Goal: Task Accomplishment & Management: Manage account settings

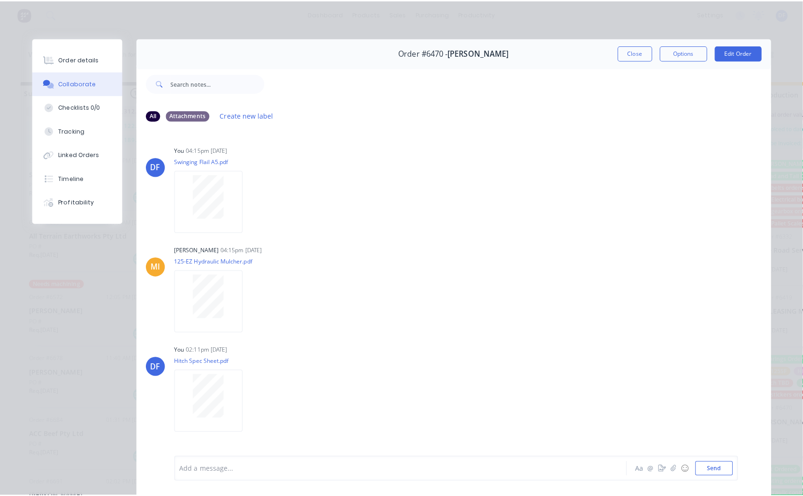
scroll to position [209, 0]
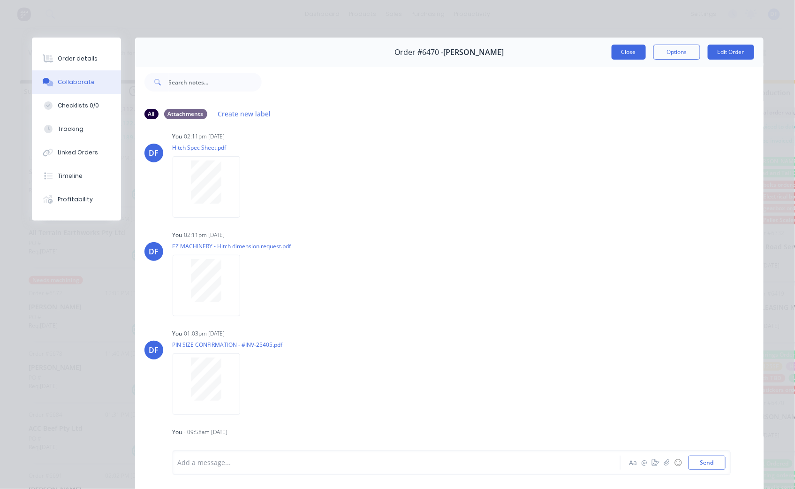
click at [628, 53] on button "Close" at bounding box center [629, 52] width 34 height 15
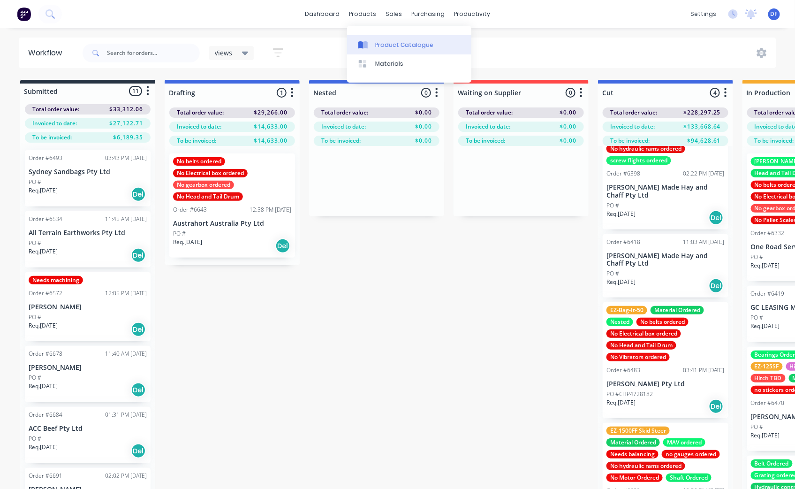
click at [395, 42] on div "Product Catalogue" at bounding box center [404, 45] width 58 height 8
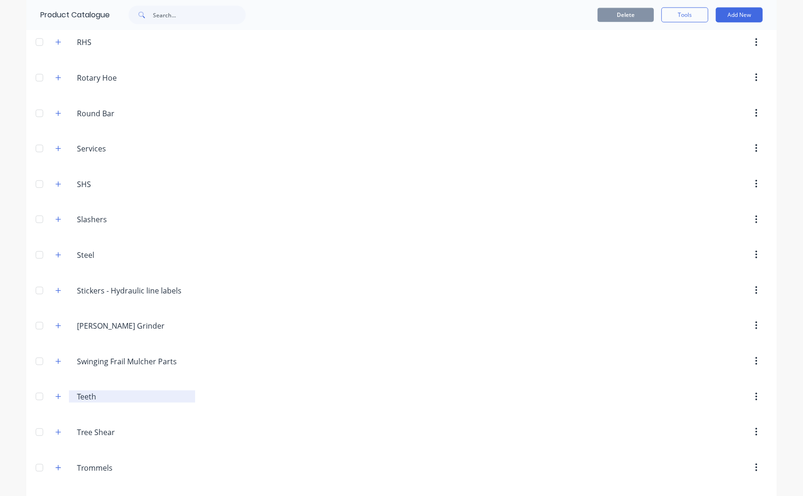
scroll to position [1250, 0]
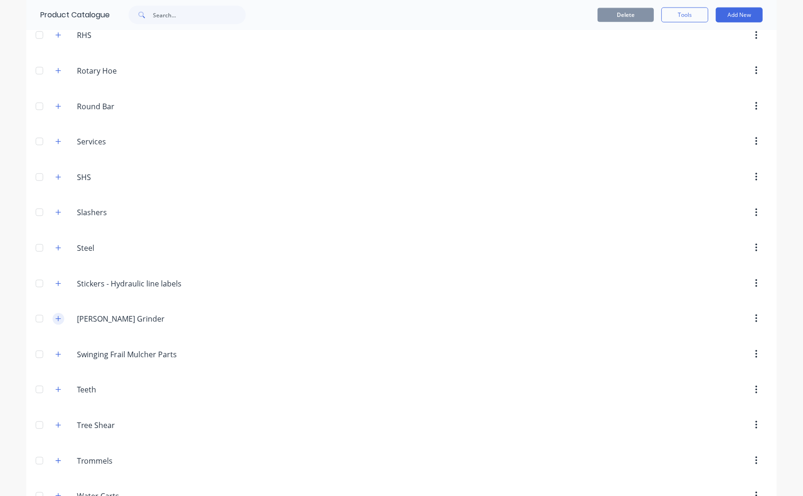
click at [57, 322] on icon "button" at bounding box center [58, 319] width 6 height 7
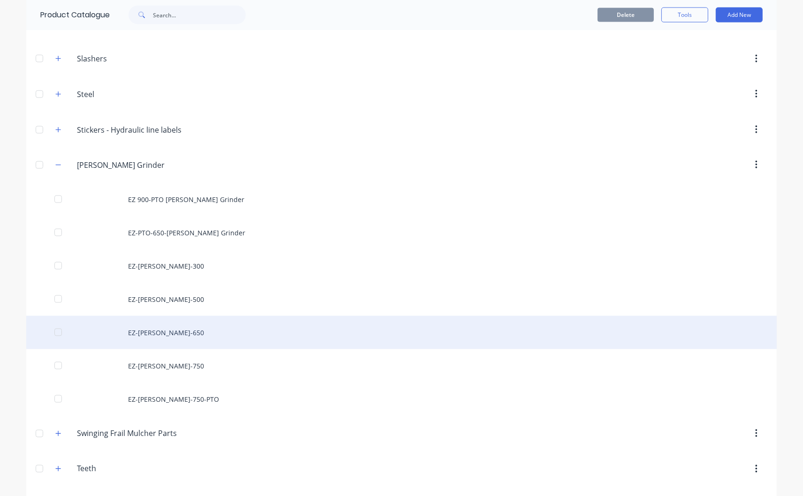
scroll to position [1407, 0]
click at [157, 335] on div "EZ-[PERSON_NAME]-650" at bounding box center [401, 329] width 750 height 33
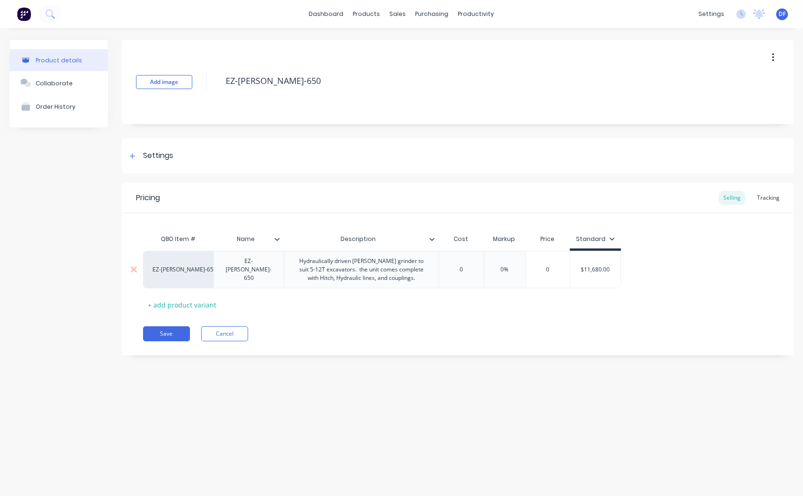
type input "$11,680.00"
click at [590, 267] on input "$11,680.00" at bounding box center [595, 269] width 50 height 8
type textarea "x"
type input "$1,680.00"
type textarea "x"
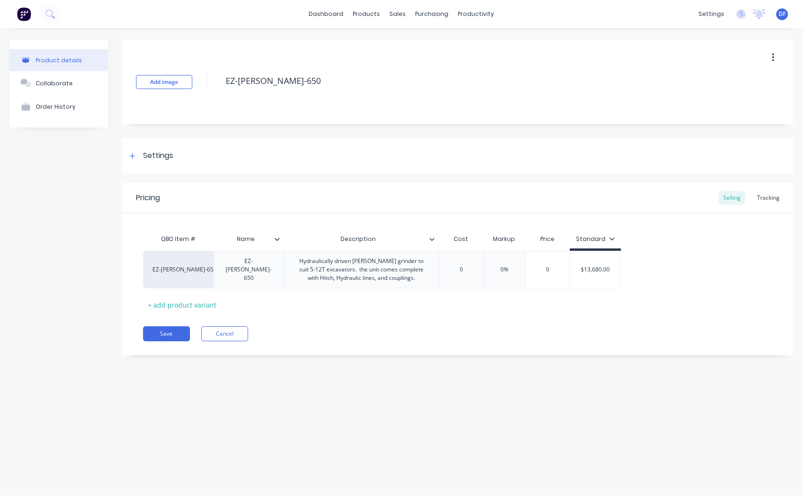
type input "$13,680.00"
click at [580, 309] on div "QBO Item # Name Description Cost Markup Price Standard EZ-[PERSON_NAME]-650 EZ-…" at bounding box center [457, 271] width 629 height 83
click at [452, 325] on div "Pricing Selling Tracking QBO Item # Name Description Cost Markup Price Standard…" at bounding box center [458, 269] width 672 height 173
click at [162, 333] on button "Save" at bounding box center [166, 333] width 47 height 15
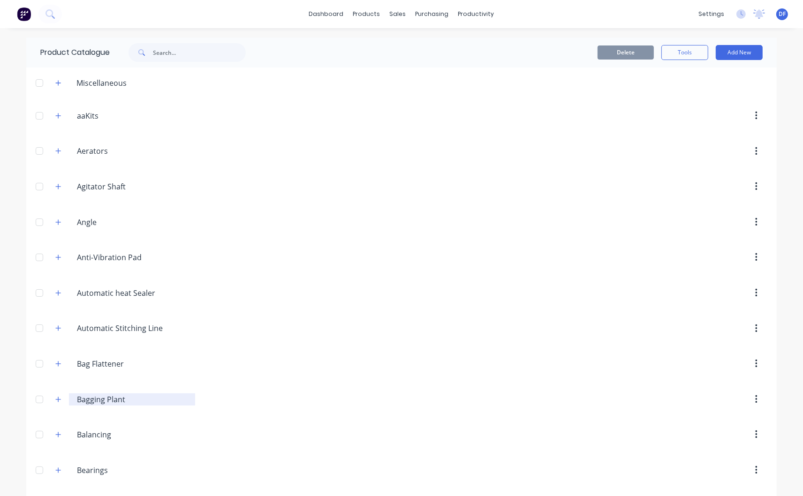
click at [88, 401] on input "Bagging Plant" at bounding box center [132, 399] width 111 height 11
click at [56, 401] on icon "button" at bounding box center [58, 399] width 5 height 5
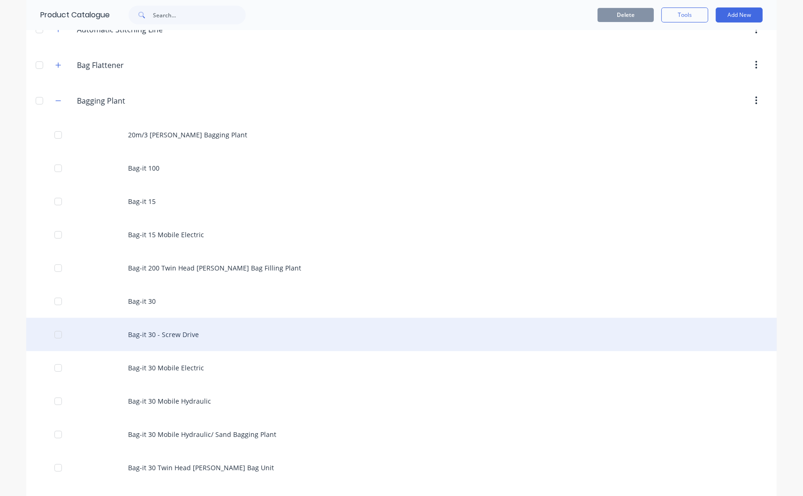
scroll to position [312, 0]
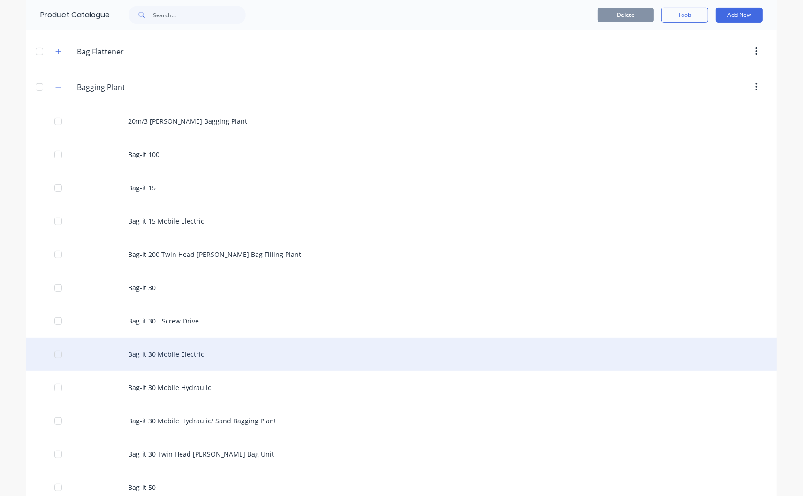
click at [155, 353] on div "Bag-it 30 Mobile Electric" at bounding box center [401, 354] width 750 height 33
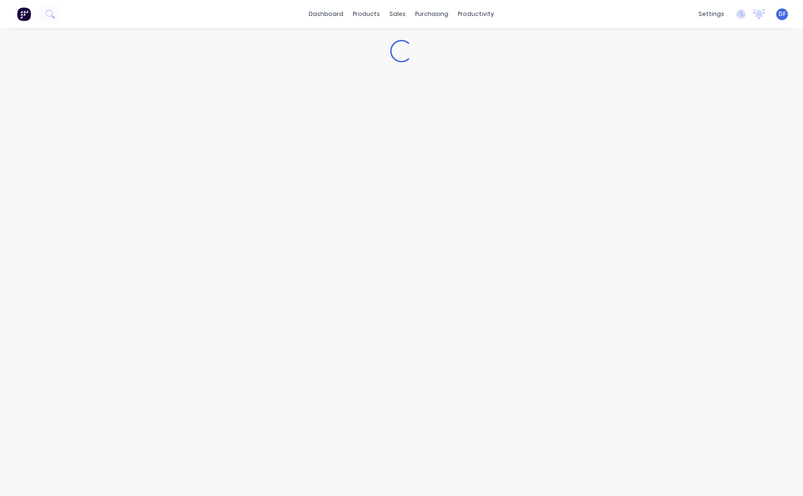
type textarea "x"
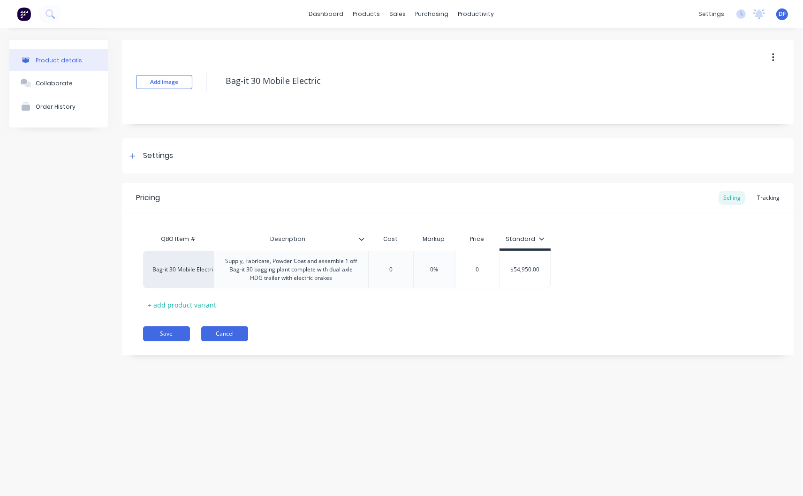
click at [226, 333] on button "Cancel" at bounding box center [224, 333] width 47 height 15
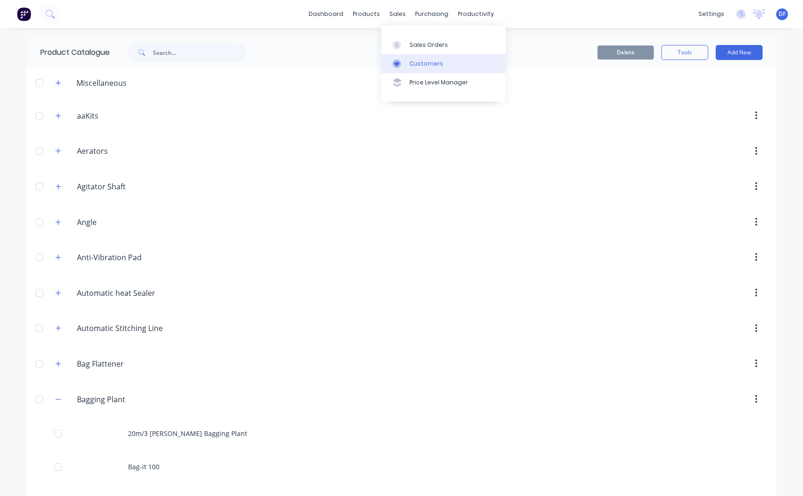
click at [421, 58] on link "Customers" at bounding box center [443, 63] width 124 height 19
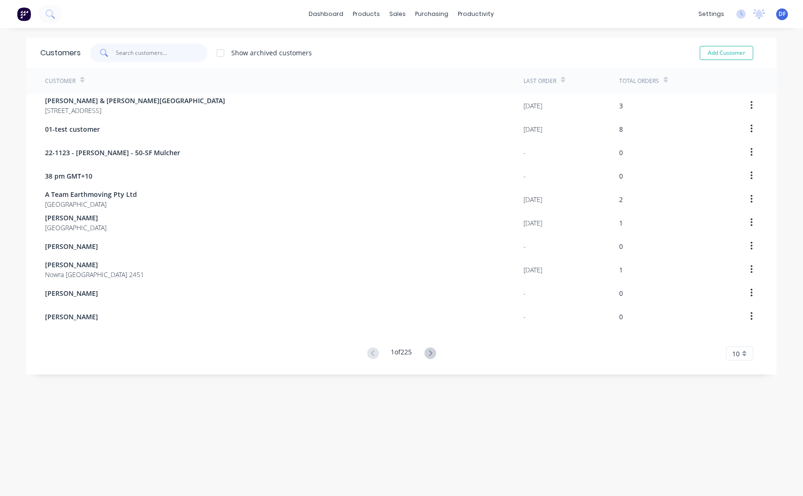
click at [118, 51] on input "text" at bounding box center [161, 53] width 91 height 19
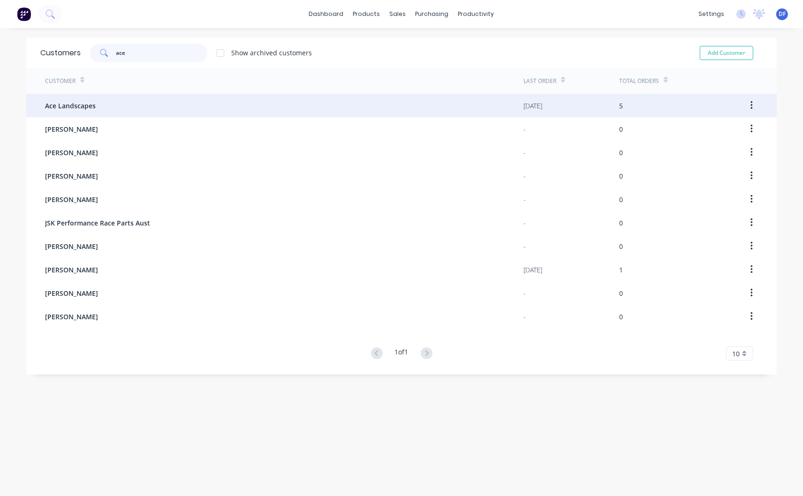
type input "ace"
click at [73, 102] on span "Ace Landscapes" at bounding box center [70, 106] width 51 height 10
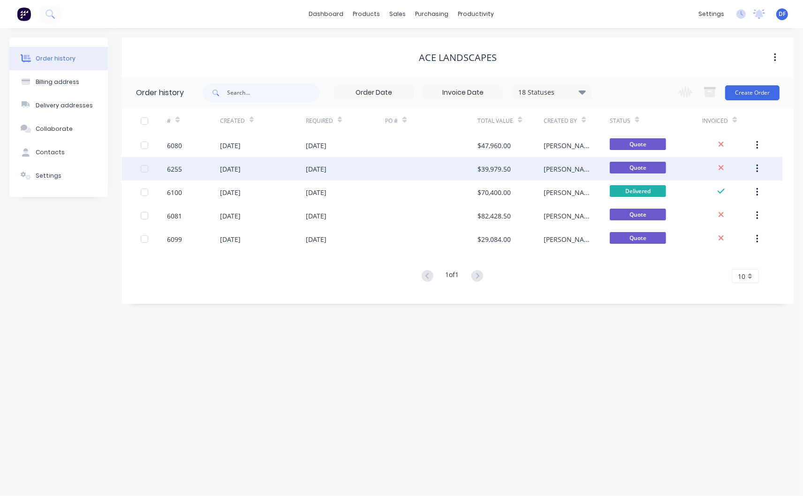
click at [232, 167] on div "[DATE]" at bounding box center [230, 169] width 21 height 10
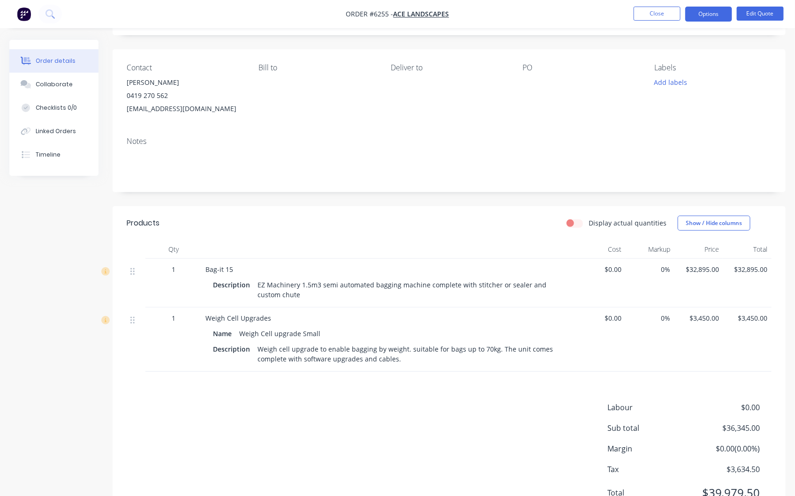
scroll to position [97, 0]
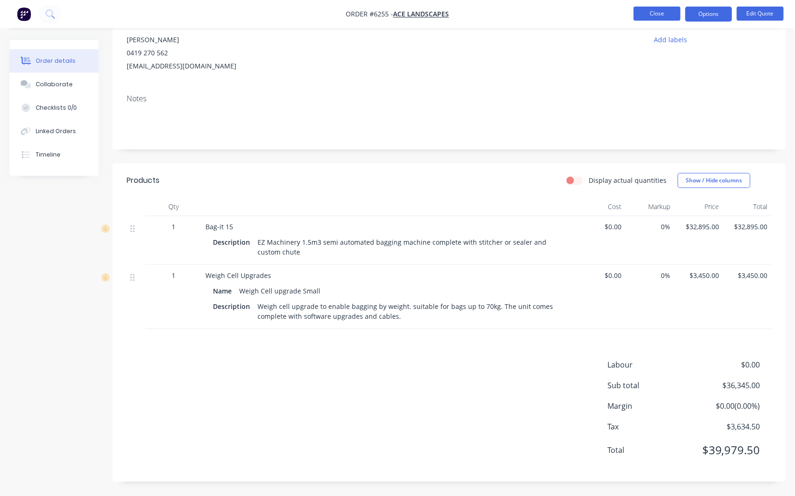
click at [664, 13] on button "Close" at bounding box center [657, 14] width 47 height 14
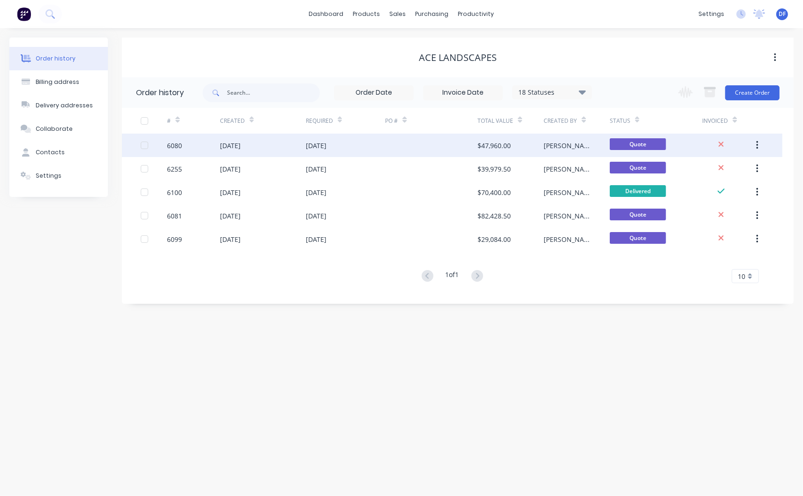
click at [493, 144] on div "$47,960.00" at bounding box center [493, 146] width 33 height 10
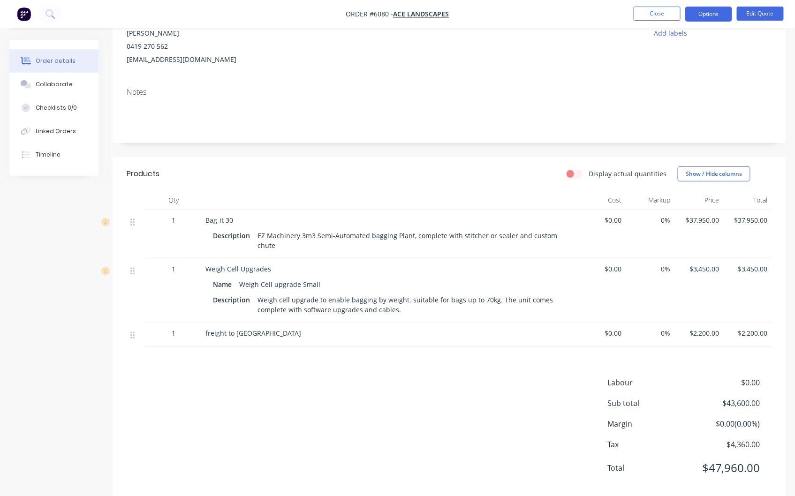
scroll to position [122, 0]
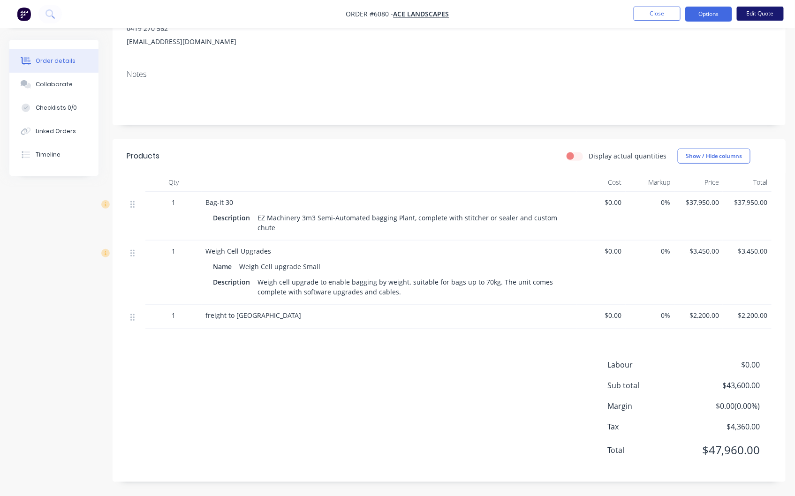
click at [757, 11] on button "Edit Quote" at bounding box center [760, 14] width 47 height 14
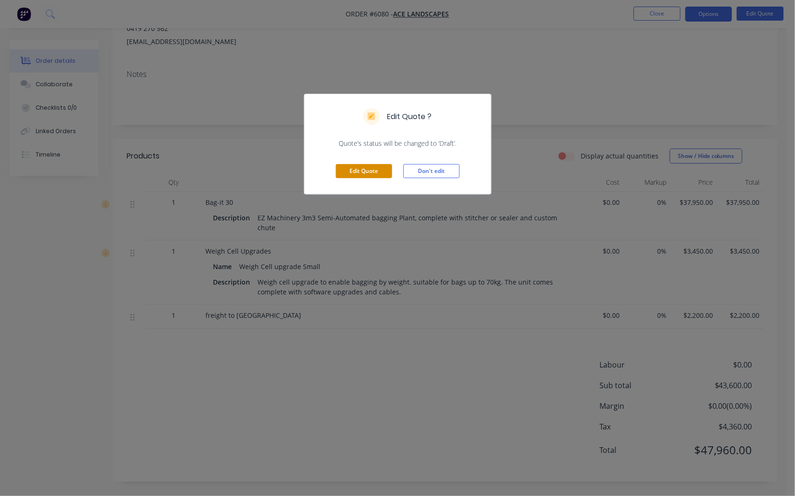
click at [367, 166] on button "Edit Quote" at bounding box center [364, 171] width 56 height 14
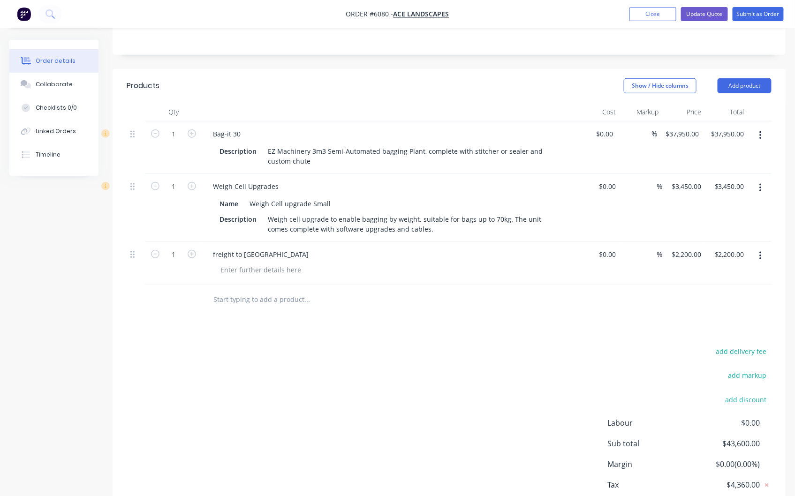
scroll to position [208, 0]
click at [682, 175] on div "3450 $3,450.00" at bounding box center [684, 207] width 43 height 68
type input "$2,050.00"
click at [618, 193] on div "$0.00 $0.00" at bounding box center [598, 207] width 43 height 68
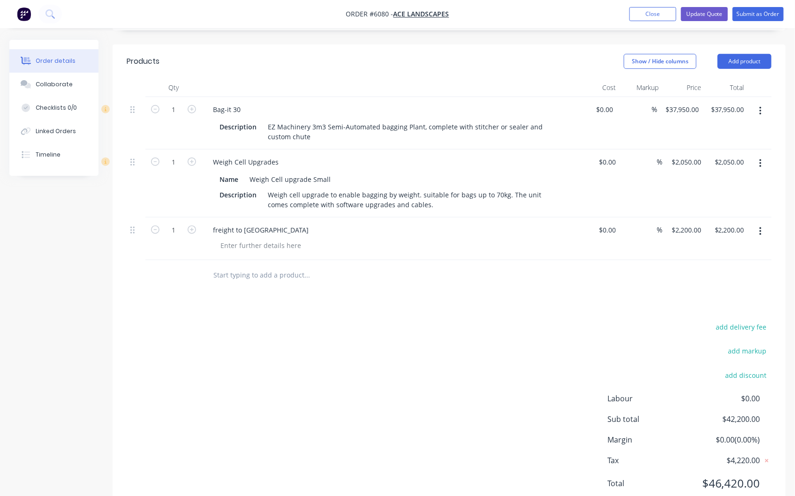
scroll to position [251, 0]
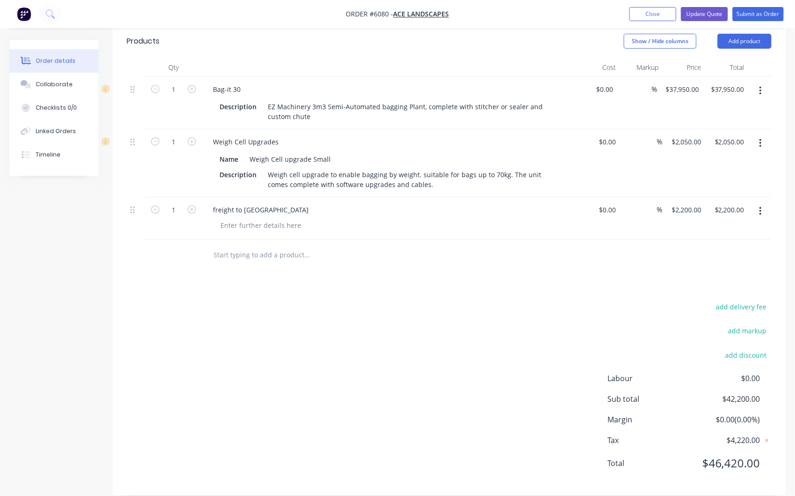
click at [758, 203] on button "button" at bounding box center [760, 211] width 22 height 17
click at [699, 286] on div "Delete" at bounding box center [727, 293] width 72 height 14
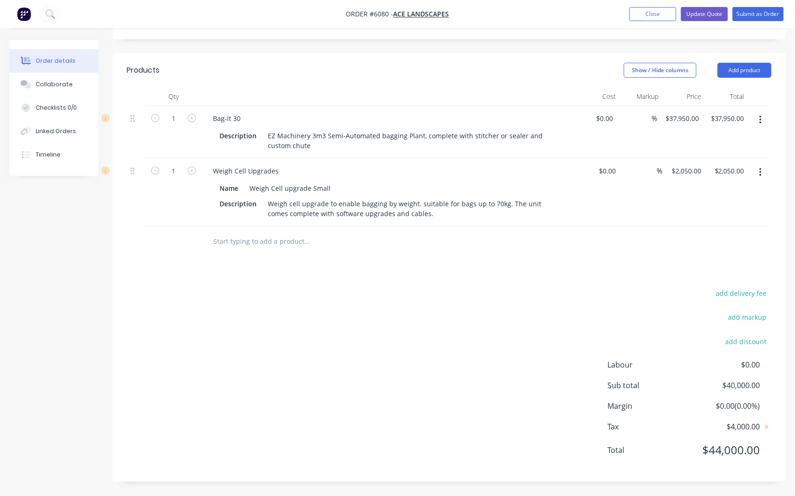
scroll to position [209, 0]
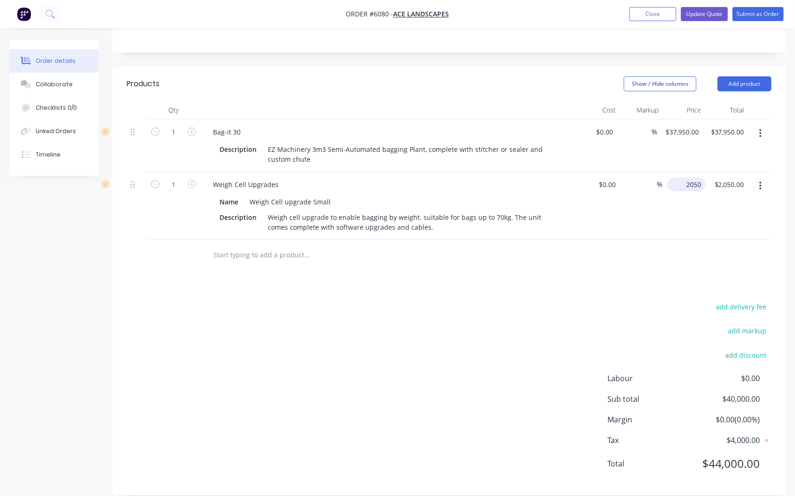
click at [693, 178] on input "2050" at bounding box center [688, 185] width 34 height 14
type input "$1,050.00"
click at [664, 183] on div "$1,050.00 $1,050.00" at bounding box center [684, 206] width 43 height 68
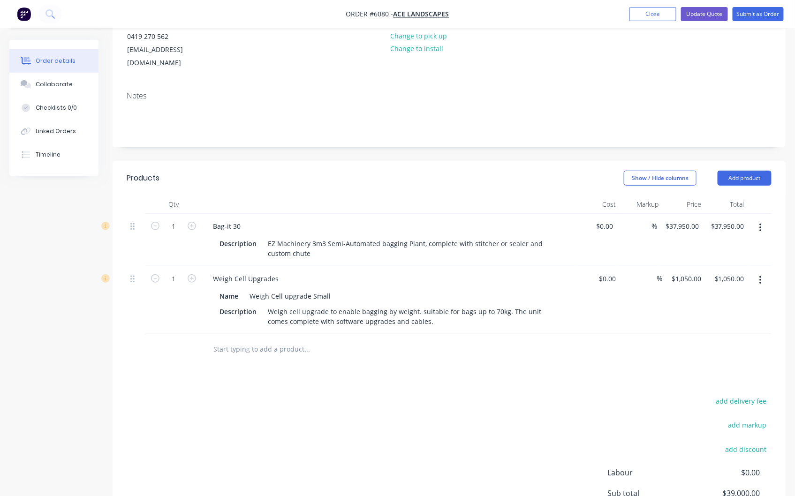
scroll to position [105, 0]
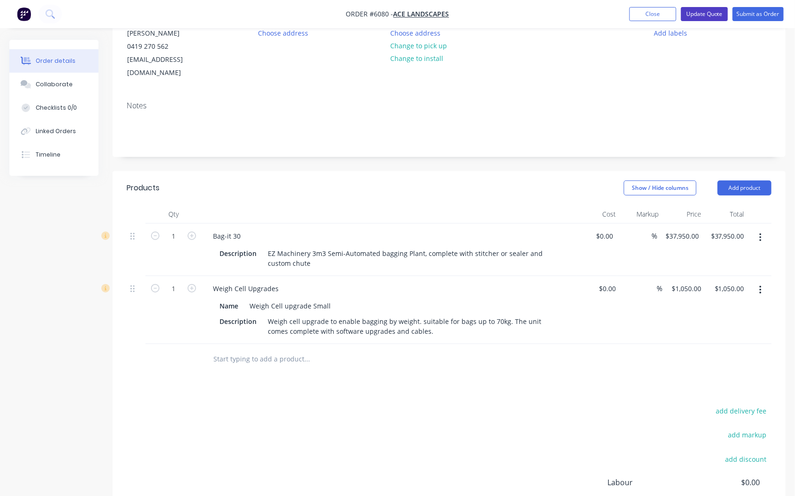
click at [705, 13] on button "Update Quote" at bounding box center [704, 14] width 47 height 14
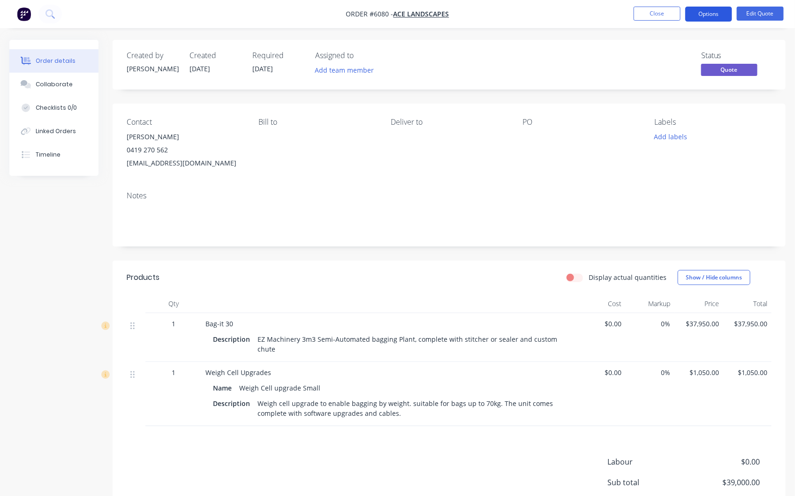
click at [709, 12] on button "Options" at bounding box center [708, 14] width 47 height 15
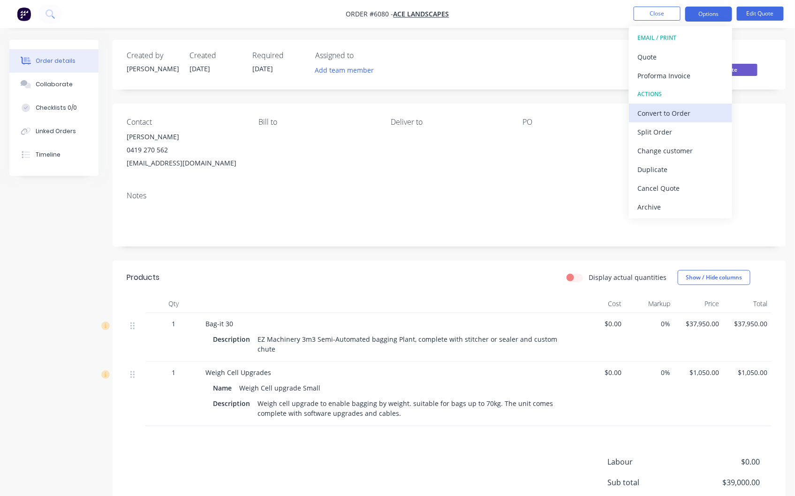
click at [668, 110] on div "Convert to Order" at bounding box center [680, 113] width 86 height 14
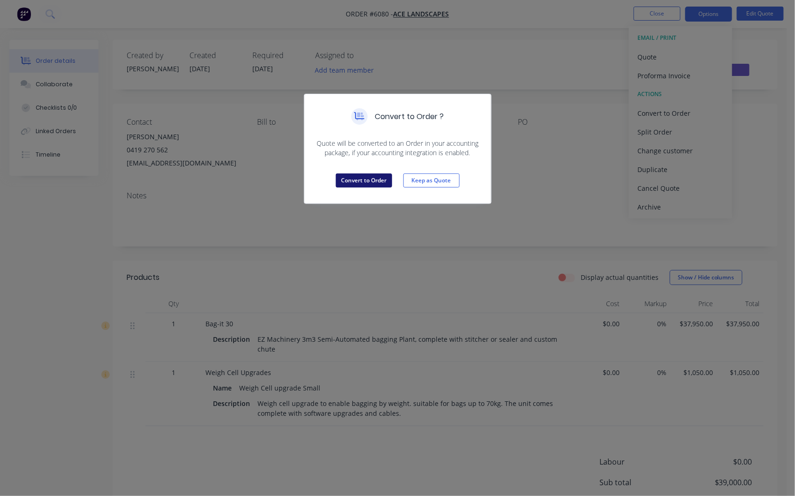
click at [363, 181] on button "Convert to Order" at bounding box center [364, 181] width 56 height 14
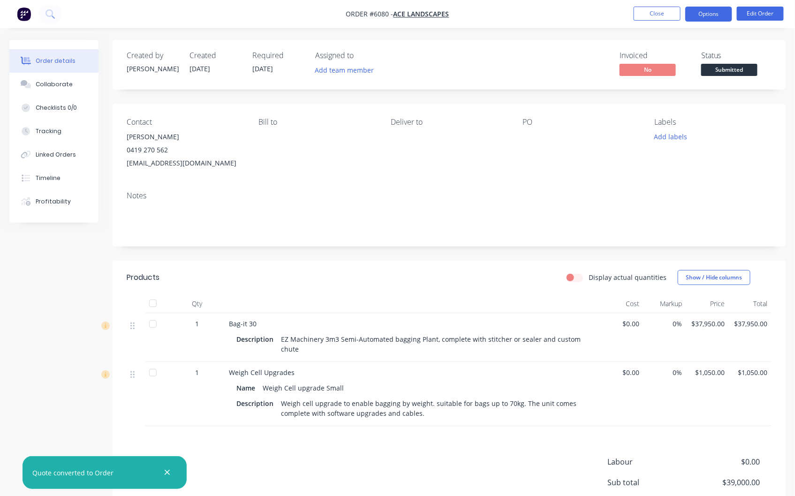
click at [713, 9] on button "Options" at bounding box center [708, 14] width 47 height 15
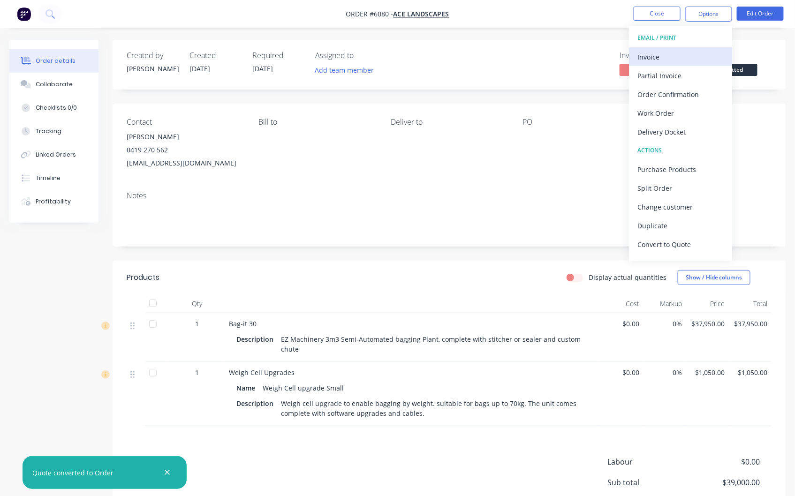
click at [654, 56] on div "Invoice" at bounding box center [680, 57] width 86 height 14
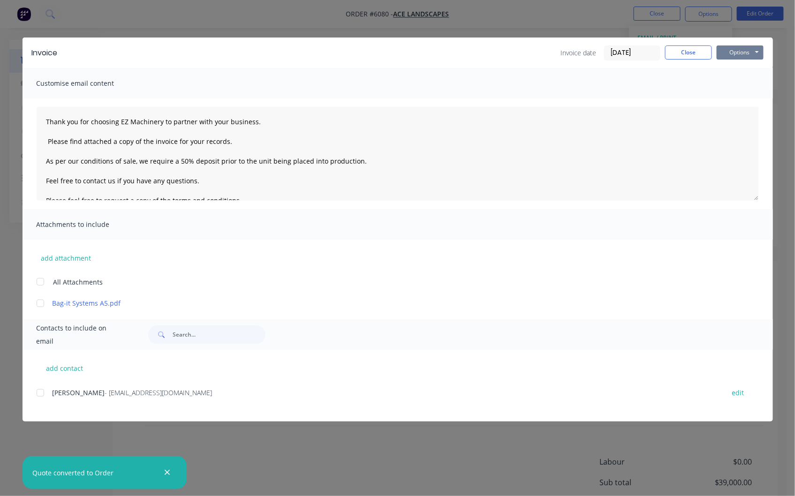
type textarea "Thank you for choosing EZ Machinery to partner with your business. Please find …"
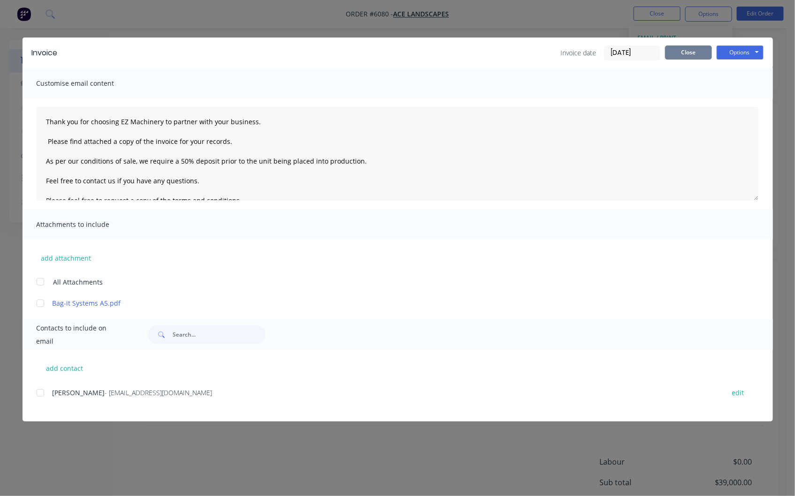
click at [692, 50] on button "Close" at bounding box center [688, 52] width 47 height 14
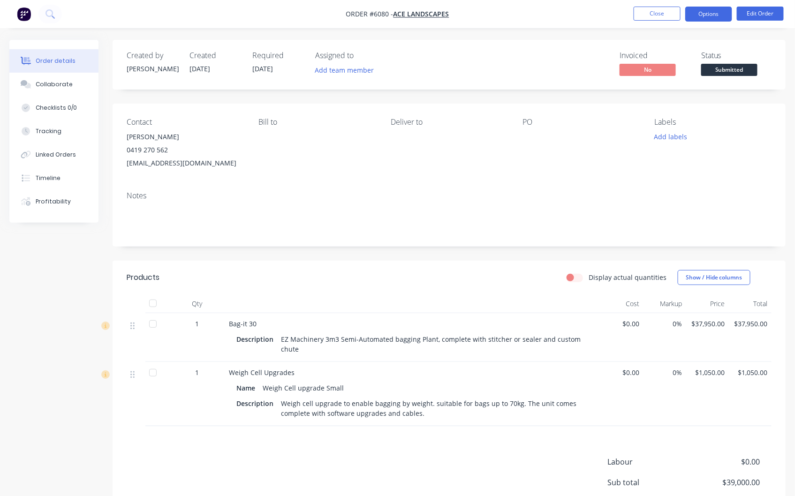
click at [711, 16] on button "Options" at bounding box center [708, 14] width 47 height 15
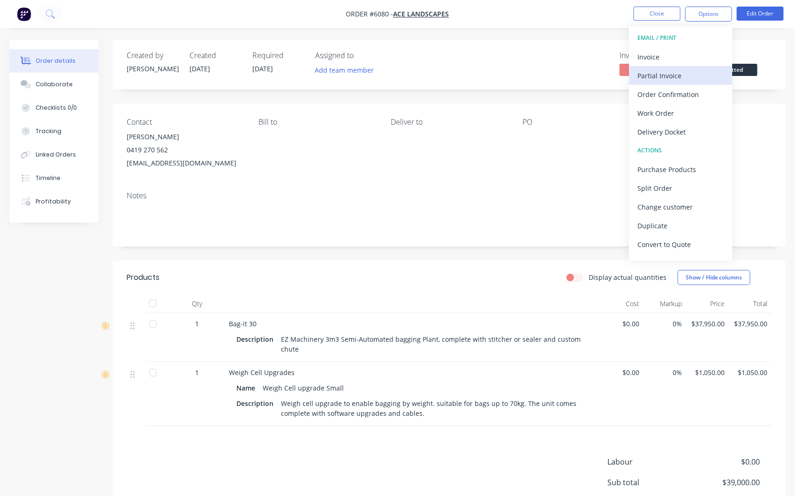
click at [668, 75] on div "Partial Invoice" at bounding box center [680, 76] width 86 height 14
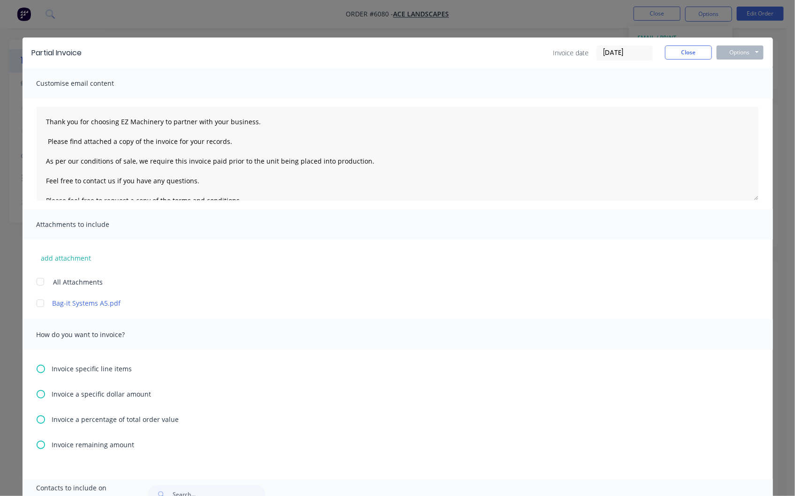
click at [37, 416] on icon at bounding box center [41, 420] width 8 height 8
type textarea "Thank you for choosing EZ Machinery to partner with your business. Please find …"
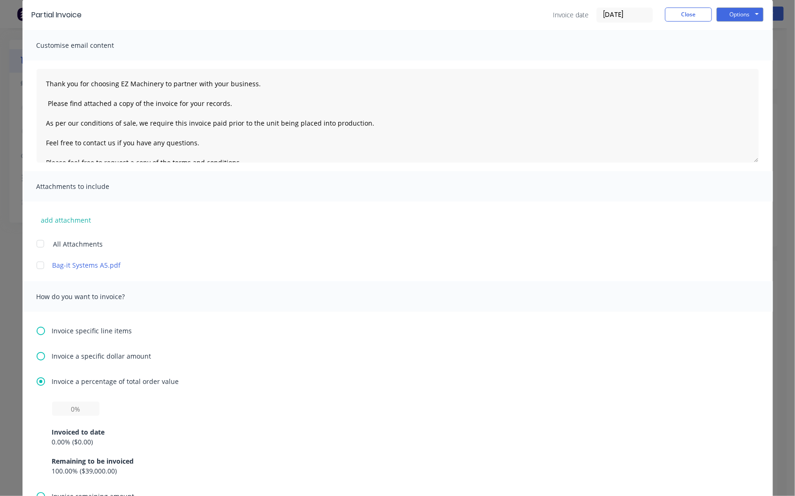
scroll to position [156, 0]
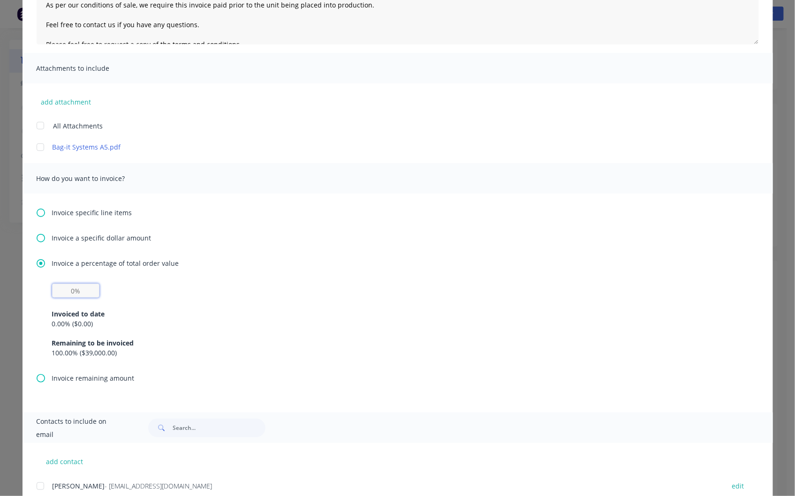
click at [78, 288] on input "text" at bounding box center [75, 291] width 47 height 14
type input "50%"
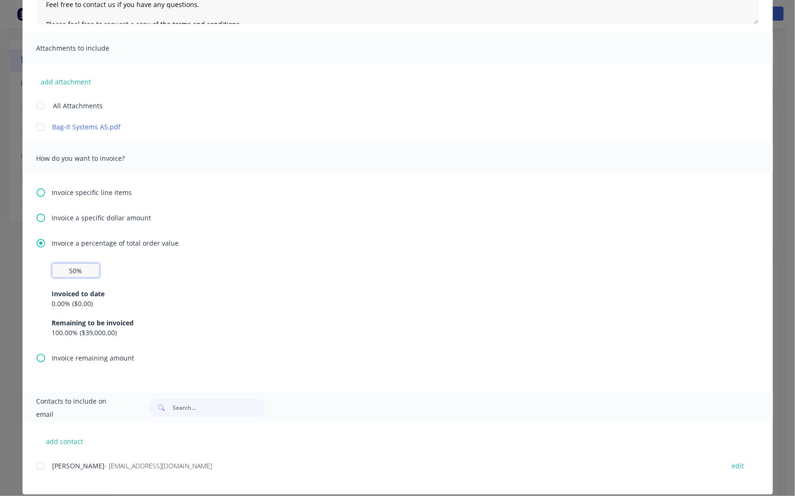
scroll to position [188, 0]
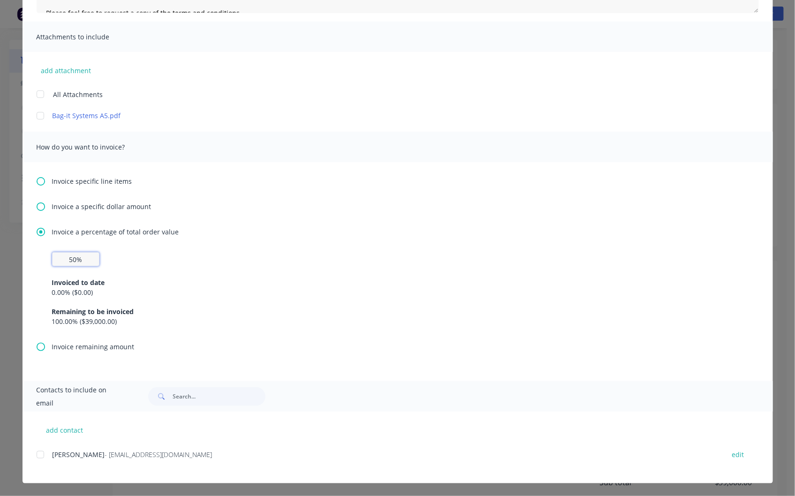
click at [33, 453] on div at bounding box center [40, 455] width 19 height 19
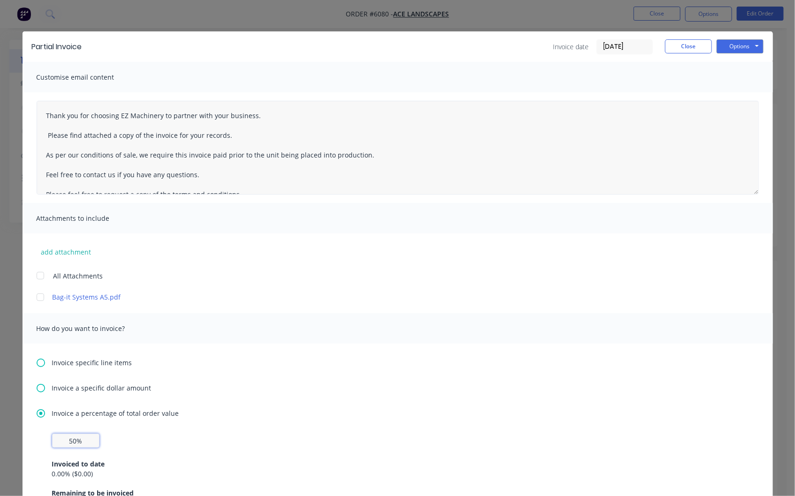
scroll to position [0, 0]
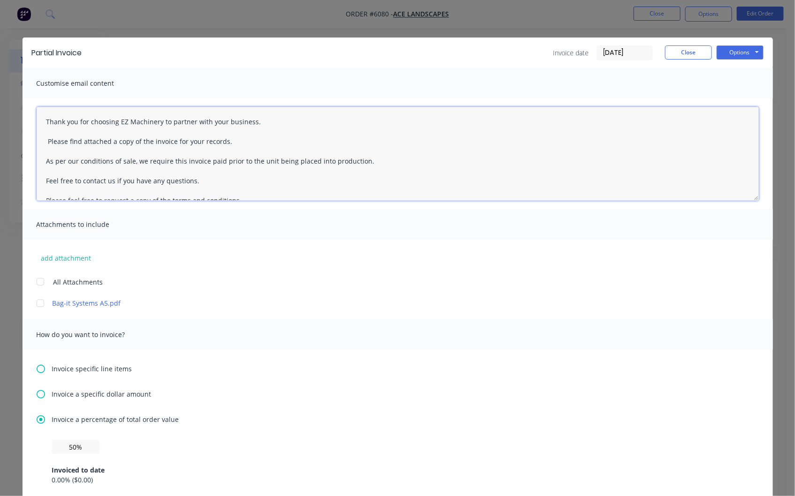
click at [45, 118] on textarea "Thank you for choosing EZ Machinery to partner with your business. Please find …" at bounding box center [398, 154] width 722 height 94
click at [40, 120] on textarea "Thank you for choosing EZ Machinery to partner with your business. Please find …" at bounding box center [398, 154] width 722 height 94
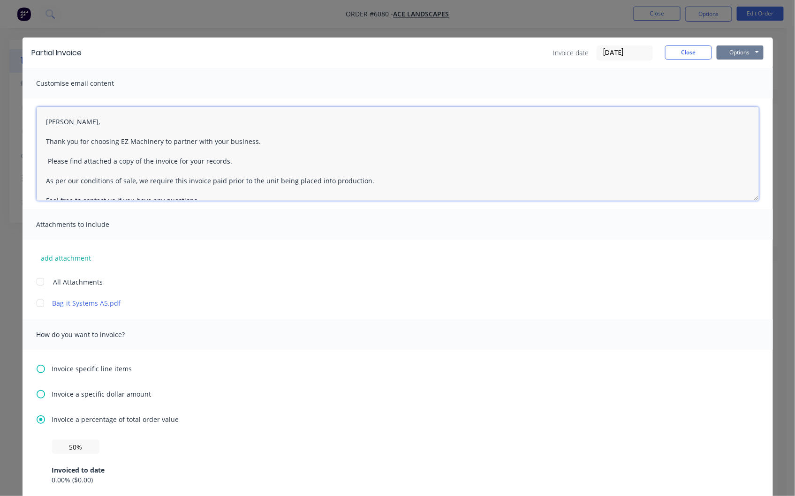
type textarea "[PERSON_NAME], Thank you for choosing EZ Machinery to partner with your busines…"
click at [730, 50] on button "Options" at bounding box center [740, 52] width 47 height 14
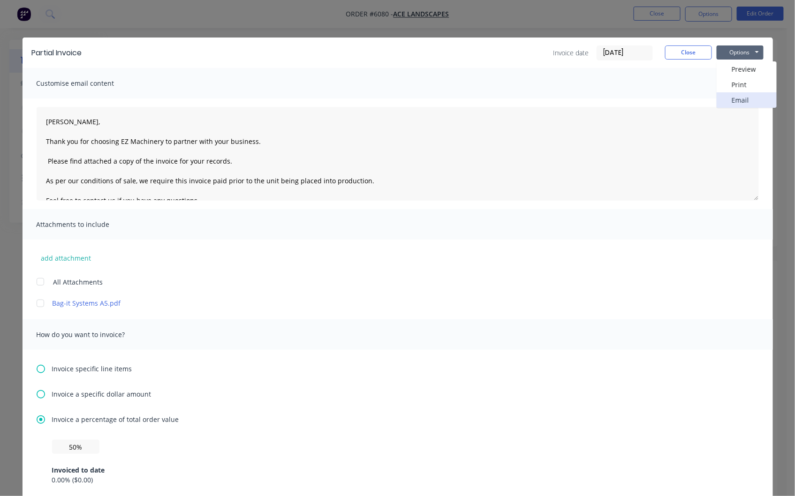
click at [738, 100] on button "Email" at bounding box center [747, 99] width 60 height 15
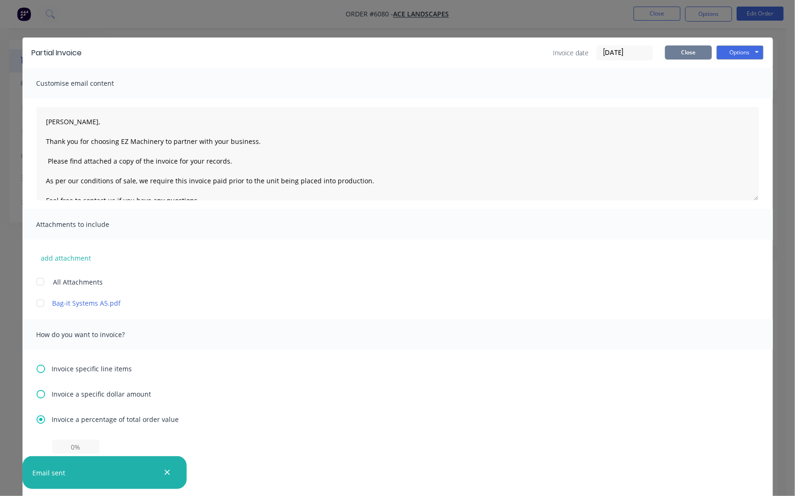
click at [679, 50] on button "Close" at bounding box center [688, 52] width 47 height 14
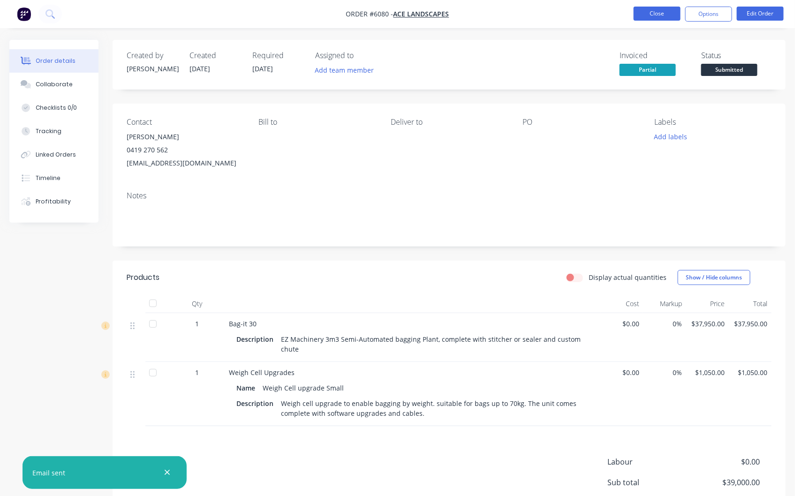
click at [660, 15] on button "Close" at bounding box center [657, 14] width 47 height 14
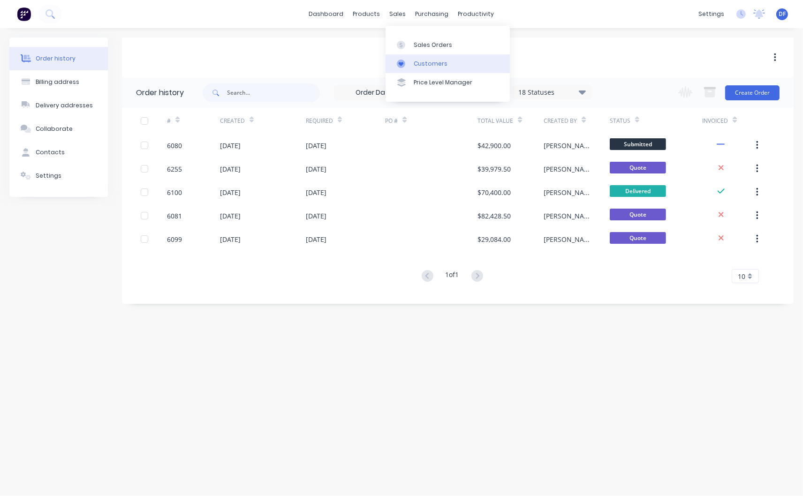
click at [423, 60] on div "Customers" at bounding box center [431, 64] width 34 height 8
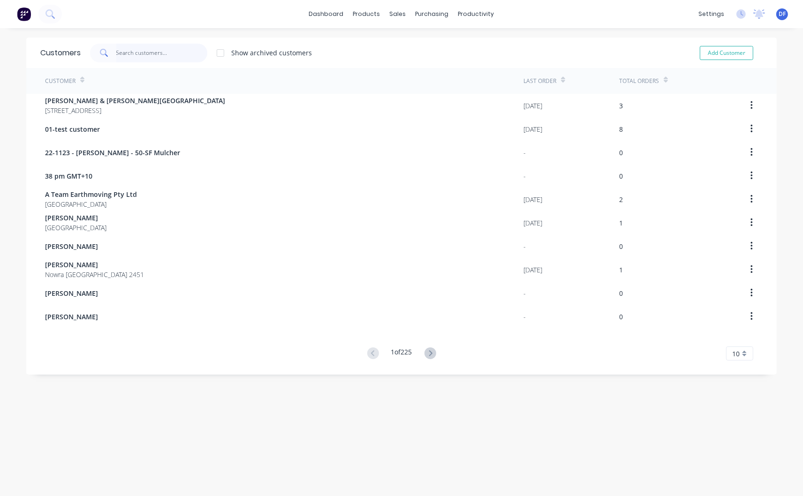
click at [124, 46] on input "text" at bounding box center [161, 53] width 91 height 19
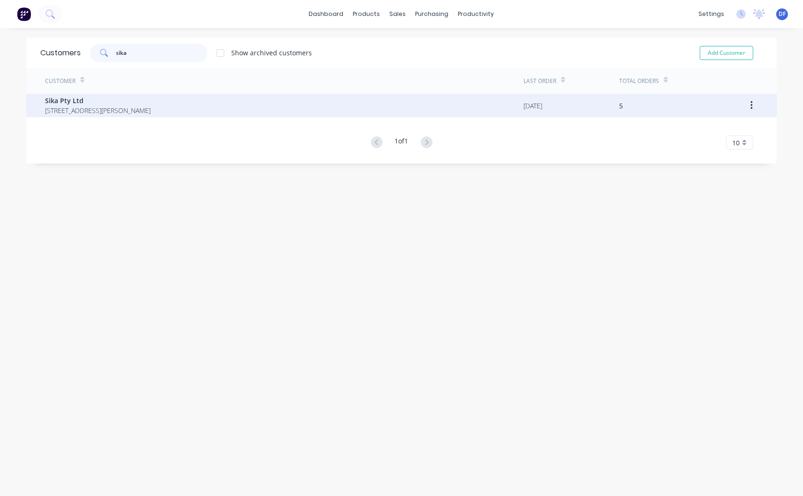
type input "sika"
click at [62, 102] on span "Sika Pty Ltd" at bounding box center [98, 101] width 106 height 10
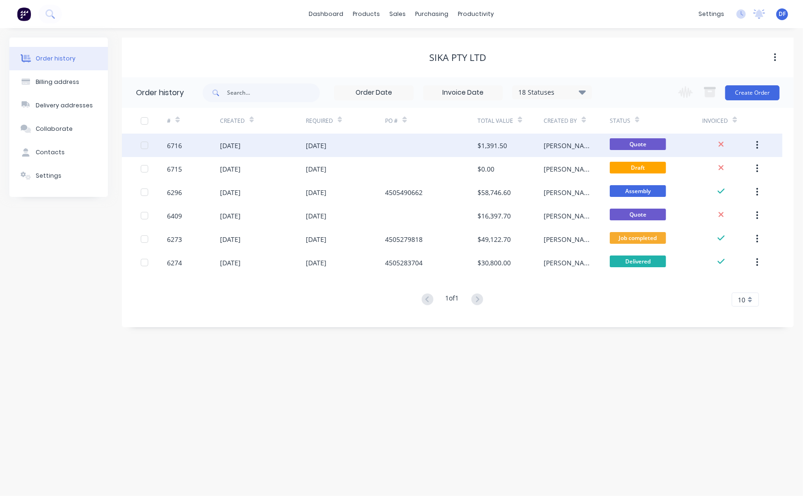
click at [241, 142] on div "[DATE]" at bounding box center [230, 146] width 21 height 10
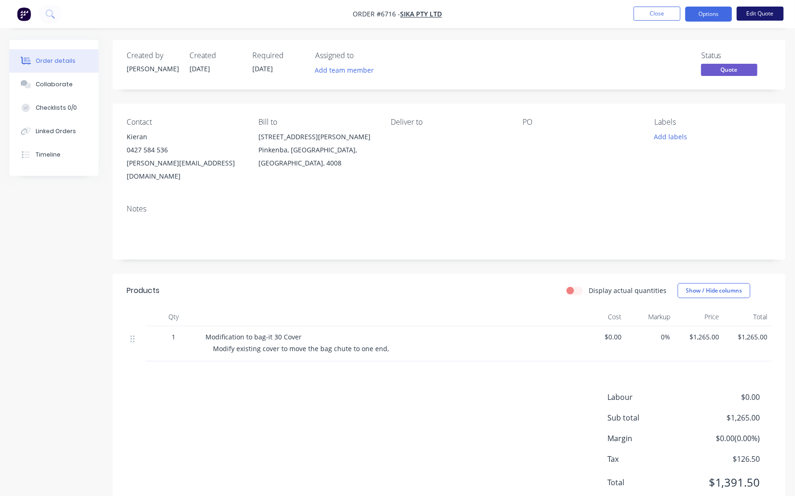
click at [757, 12] on button "Edit Quote" at bounding box center [760, 14] width 47 height 14
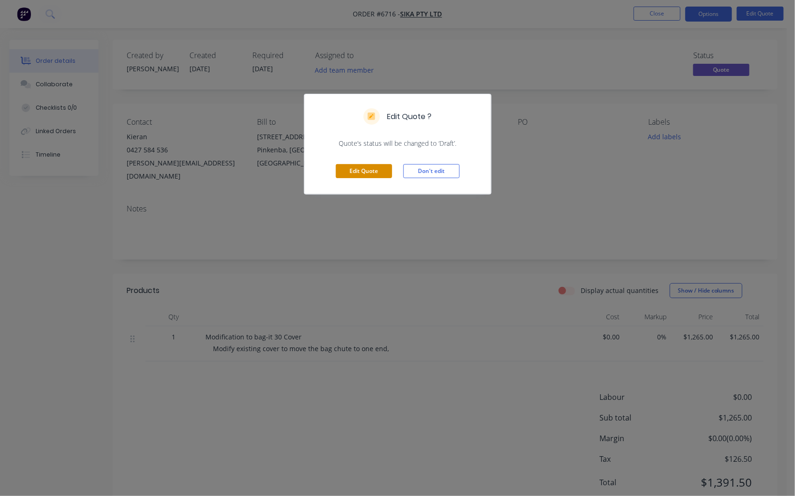
click at [362, 166] on button "Edit Quote" at bounding box center [364, 171] width 56 height 14
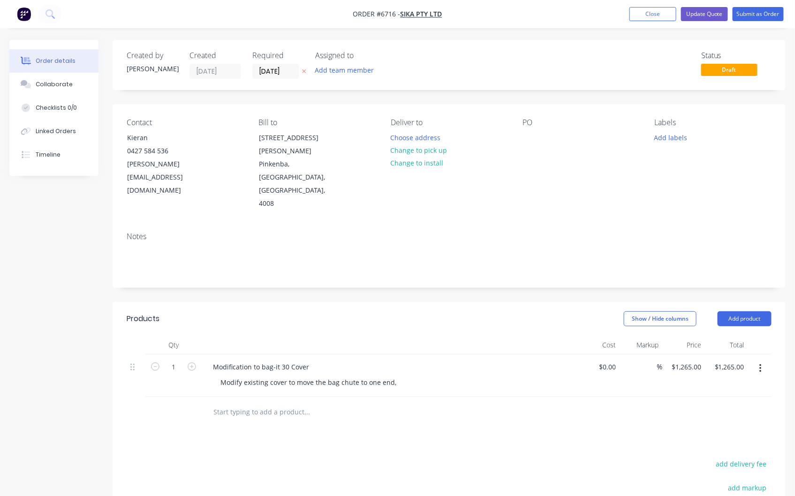
click at [227, 403] on input "text" at bounding box center [307, 412] width 188 height 19
type input "modify bag [PERSON_NAME] and knif baleds"
click at [339, 360] on div "Modification to bag-it 30 Cover" at bounding box center [389, 367] width 368 height 14
click at [316, 360] on div "Modification to bag-it 30 Cover" at bounding box center [260, 367] width 111 height 14
click at [677, 355] on div "1265 1265" at bounding box center [684, 376] width 43 height 43
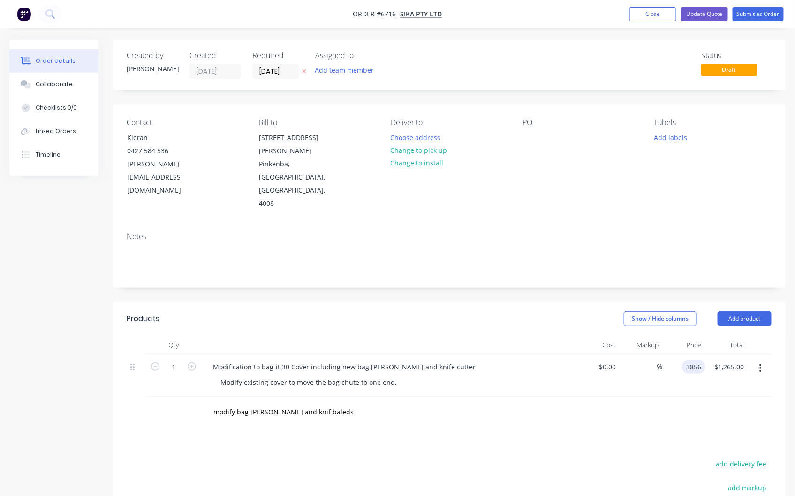
type input "$3,856.00"
click at [522, 360] on div "Modification to bag-it 30 Cover including new bag [PERSON_NAME] and knife cutter" at bounding box center [389, 367] width 368 height 14
click at [747, 11] on button "Submit as Order" at bounding box center [758, 14] width 51 height 14
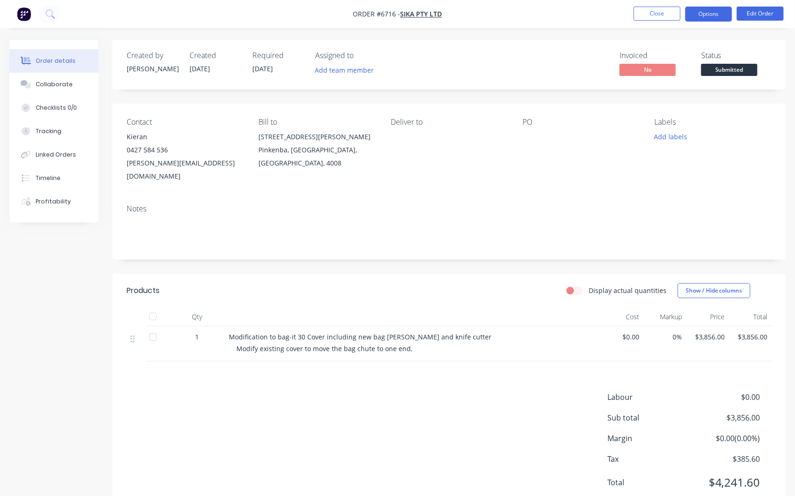
click at [703, 16] on button "Options" at bounding box center [708, 14] width 47 height 15
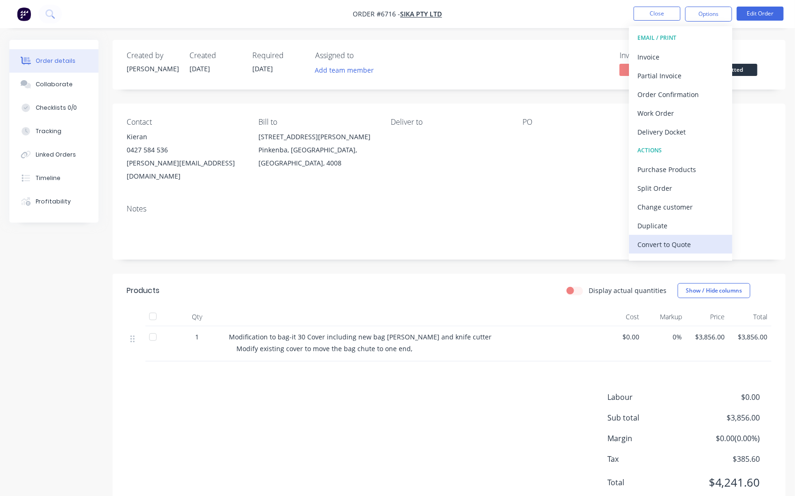
click at [659, 242] on div "Convert to Quote" at bounding box center [680, 245] width 86 height 14
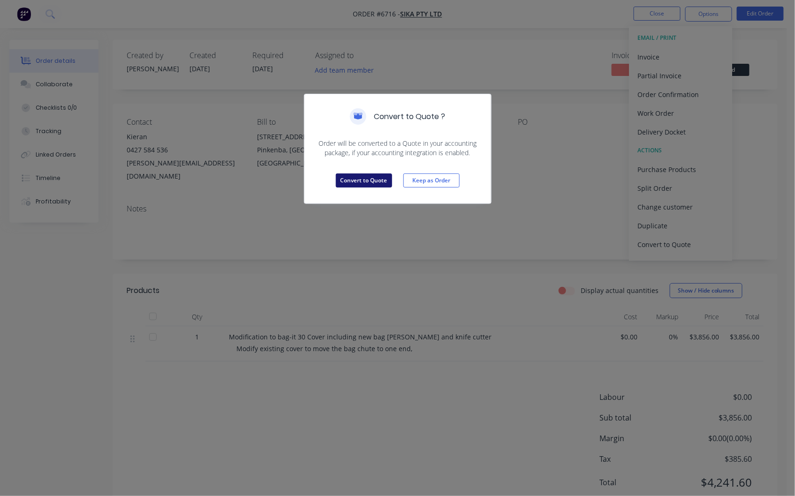
click at [380, 181] on button "Convert to Quote" at bounding box center [364, 181] width 56 height 14
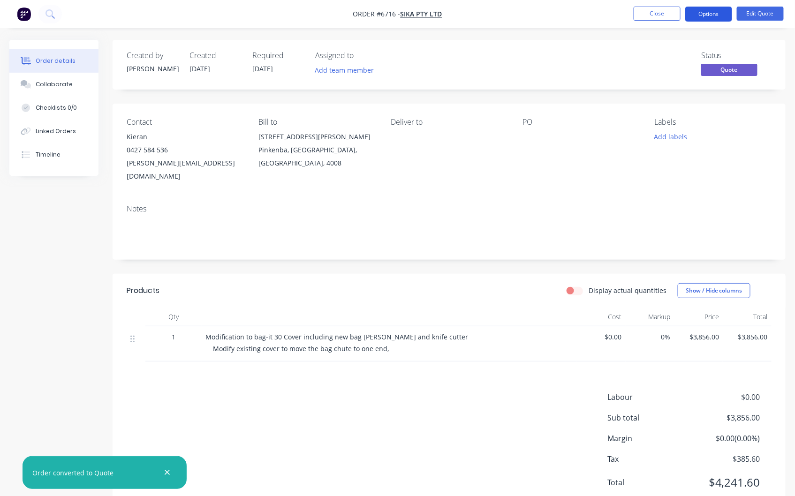
click at [710, 11] on button "Options" at bounding box center [708, 14] width 47 height 15
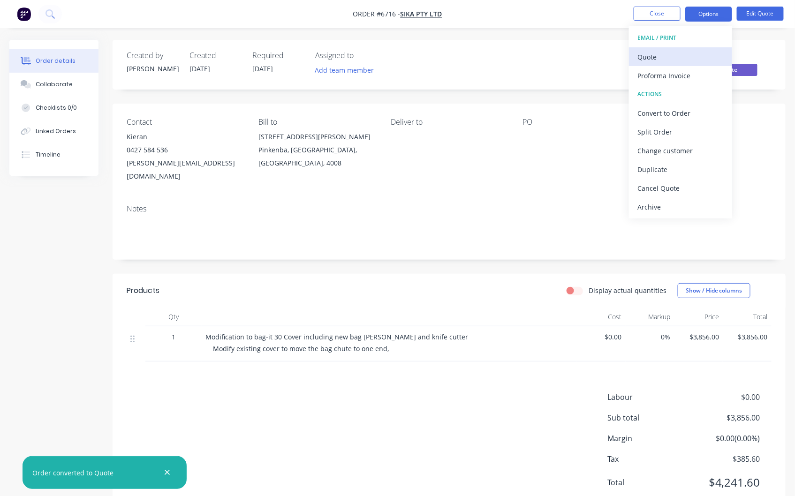
click at [652, 57] on div "Quote" at bounding box center [680, 57] width 86 height 14
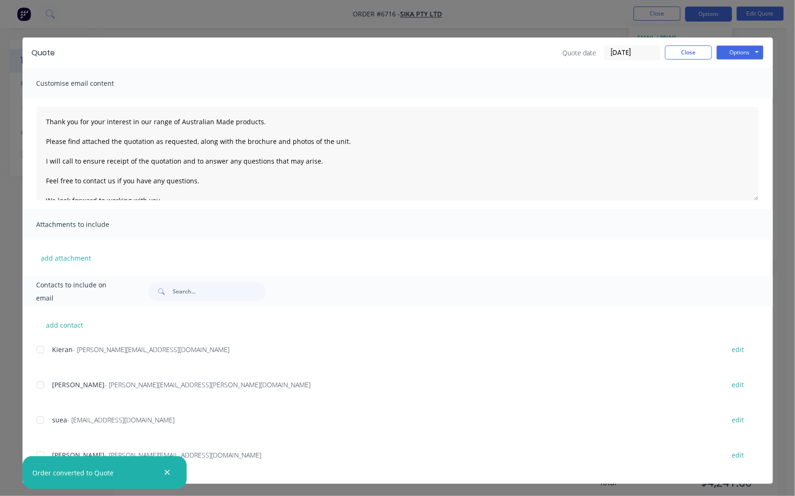
click at [32, 351] on div at bounding box center [40, 349] width 19 height 19
click at [35, 384] on div at bounding box center [40, 385] width 19 height 19
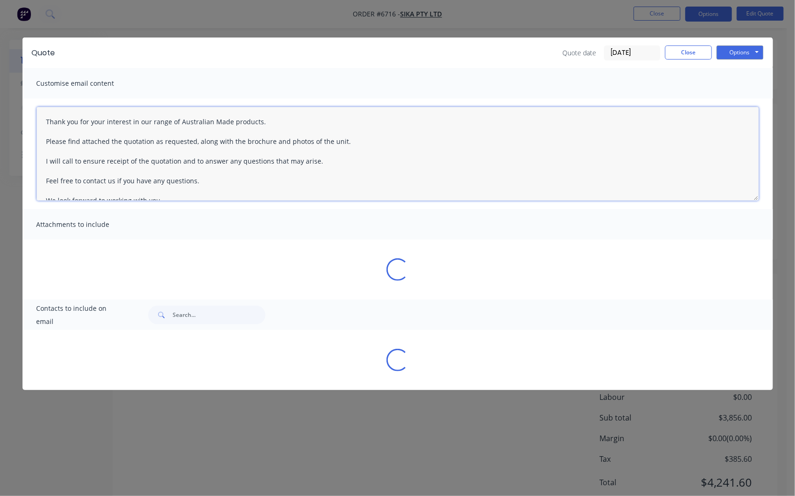
click at [42, 120] on textarea "Thank you for your interest in our range of Australian Made products. Please fi…" at bounding box center [398, 154] width 722 height 94
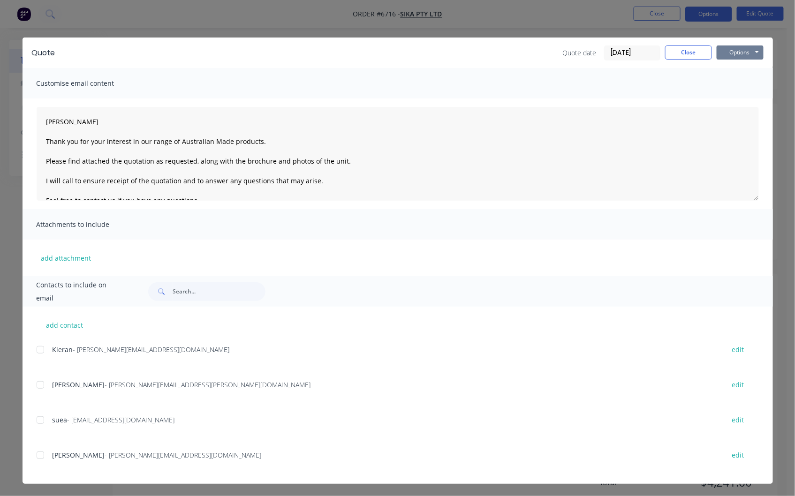
click at [735, 52] on button "Options" at bounding box center [740, 52] width 47 height 14
click at [38, 385] on div at bounding box center [40, 385] width 19 height 19
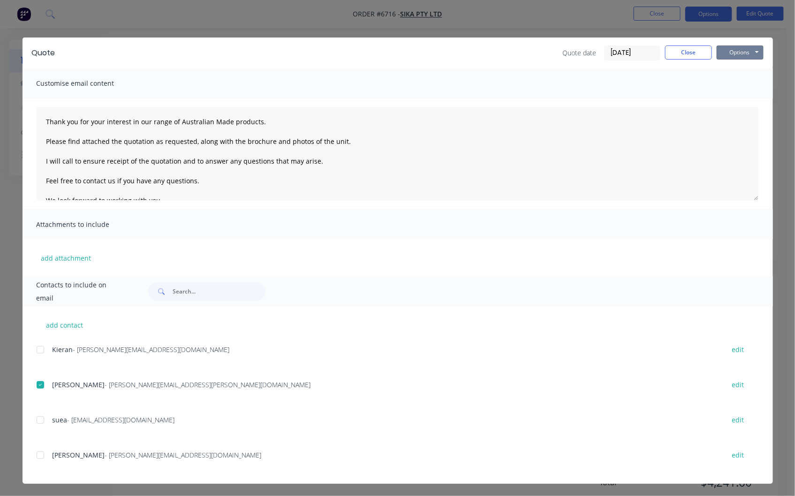
drag, startPoint x: 36, startPoint y: 350, endPoint x: 40, endPoint y: 346, distance: 6.0
click at [36, 350] on div at bounding box center [40, 349] width 19 height 19
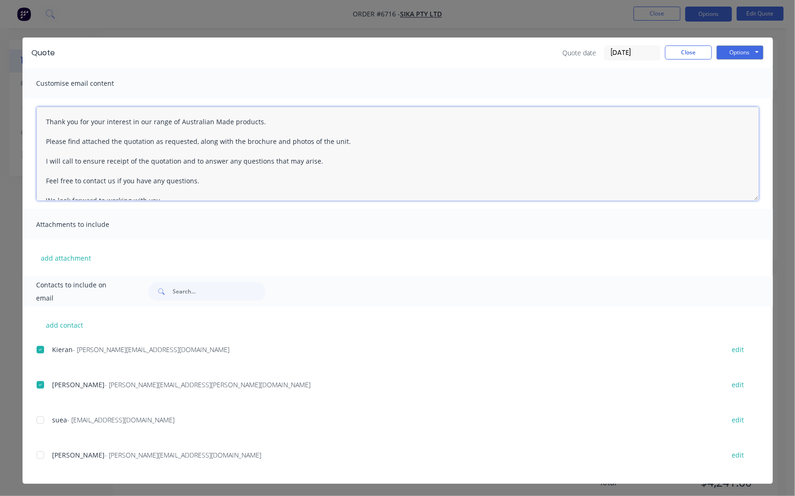
drag, startPoint x: 39, startPoint y: 119, endPoint x: 44, endPoint y: 109, distance: 10.9
click at [41, 116] on textarea "Thank you for your interest in our range of Australian Made products. Please fi…" at bounding box center [398, 154] width 722 height 94
click at [55, 121] on textarea "Thank you for your interest in our range of Australian Made products. Please fi…" at bounding box center [398, 154] width 722 height 94
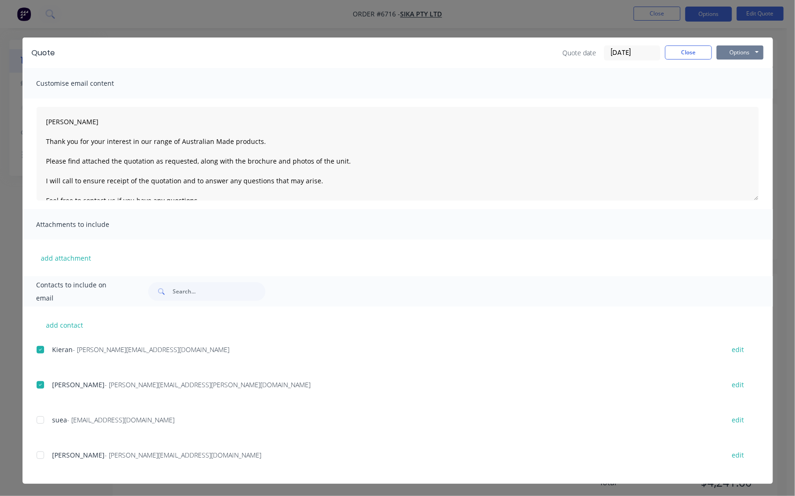
click at [721, 48] on button "Options" at bounding box center [740, 52] width 47 height 14
click at [737, 101] on button "Email" at bounding box center [747, 99] width 60 height 15
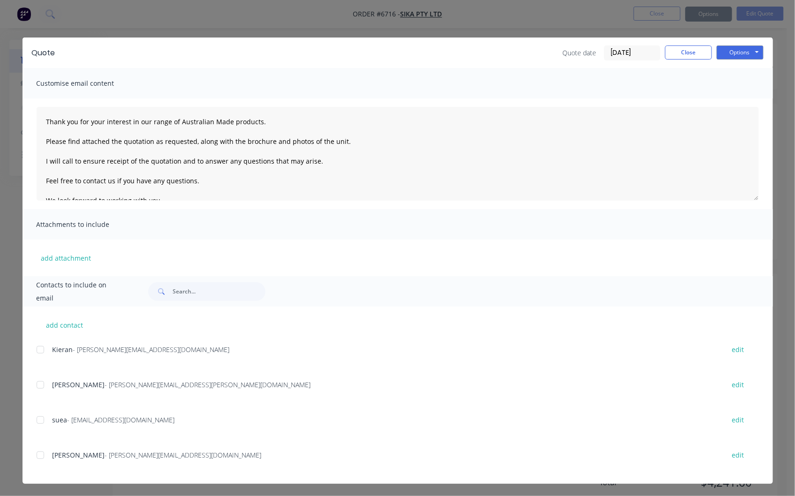
type textarea "Thank you for your interest in our range of Australian Made products. Please fi…"
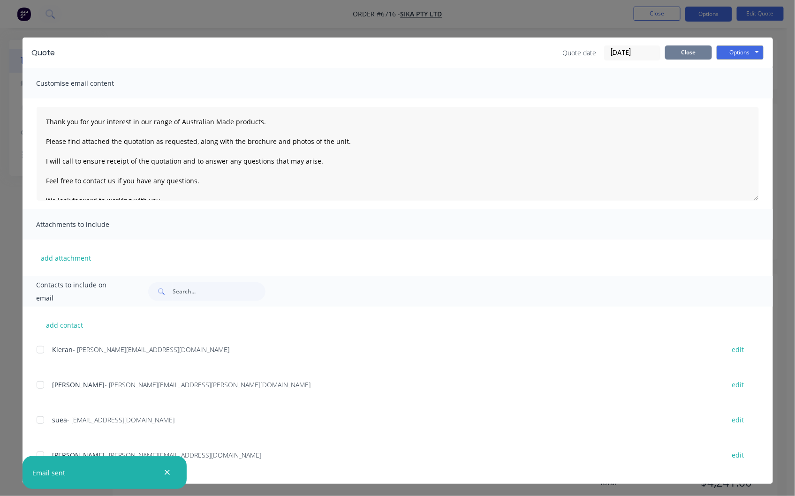
click at [685, 51] on button "Close" at bounding box center [688, 52] width 47 height 14
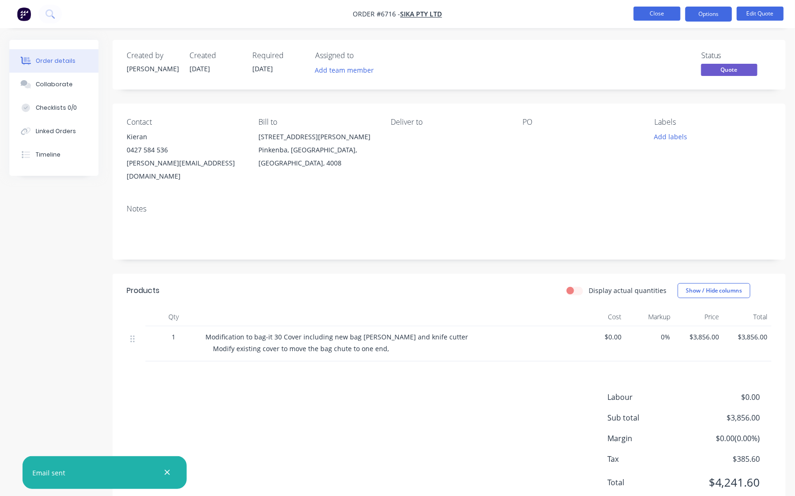
click at [648, 11] on button "Close" at bounding box center [657, 14] width 47 height 14
